Goal: Navigation & Orientation: Find specific page/section

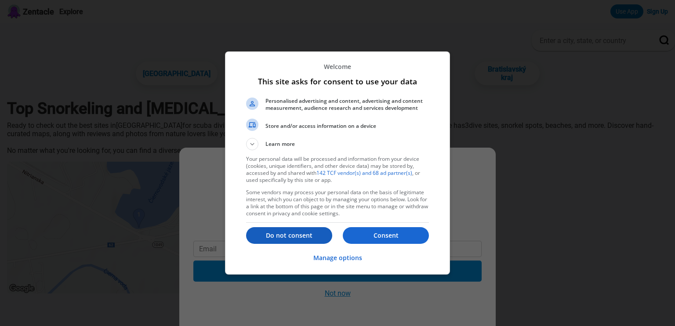
click at [283, 242] on button "Do not consent" at bounding box center [289, 235] width 86 height 17
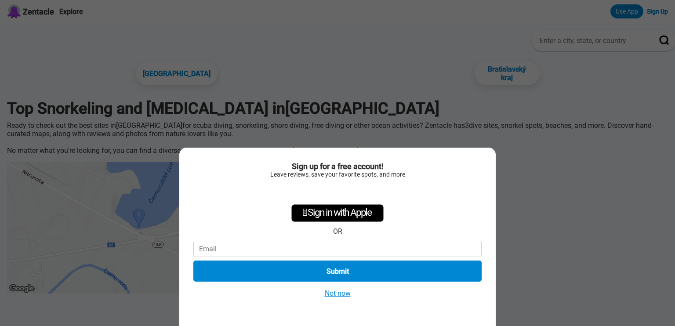
click at [327, 294] on button "Not now" at bounding box center [337, 293] width 31 height 9
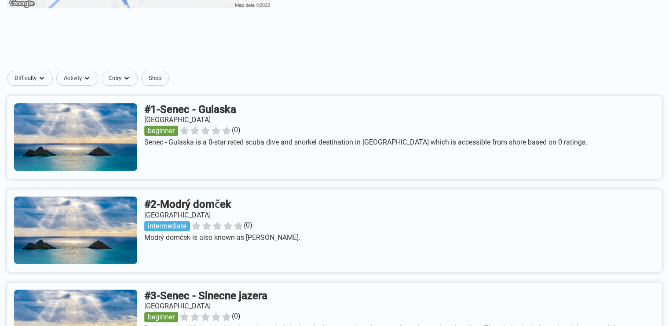
scroll to position [571, 0]
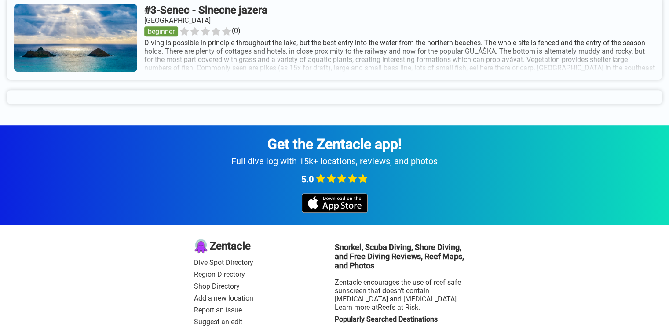
click at [266, 66] on link at bounding box center [334, 38] width 655 height 83
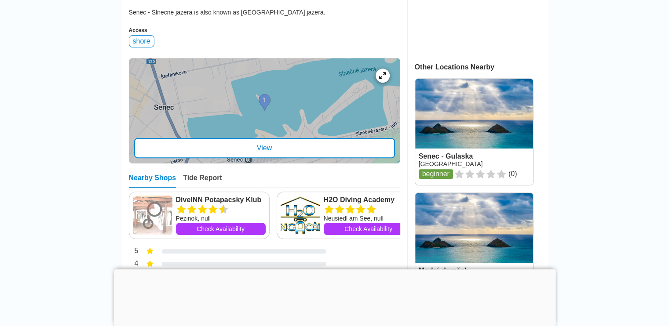
scroll to position [375, 0]
